Goal: Task Accomplishment & Management: Use online tool/utility

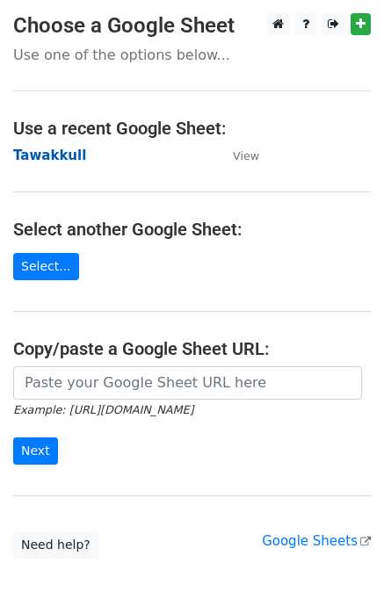
click at [65, 151] on strong "Tawakkull" at bounding box center [49, 156] width 73 height 16
click at [60, 157] on strong "Tawakkull" at bounding box center [49, 156] width 73 height 16
click at [45, 152] on strong "Tawakkull" at bounding box center [49, 156] width 73 height 16
